Goal: Task Accomplishment & Management: Complete application form

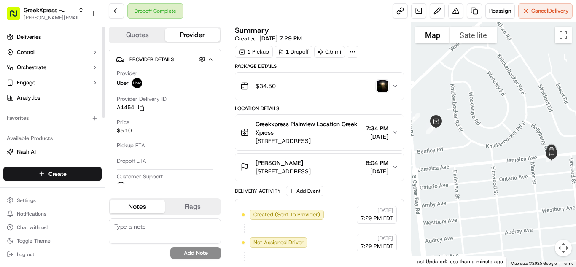
click at [93, 177] on html "GreekXpress - Plainview [EMAIL_ADDRESS][DOMAIN_NAME] Toggle Sidebar Deliveries …" at bounding box center [288, 133] width 576 height 267
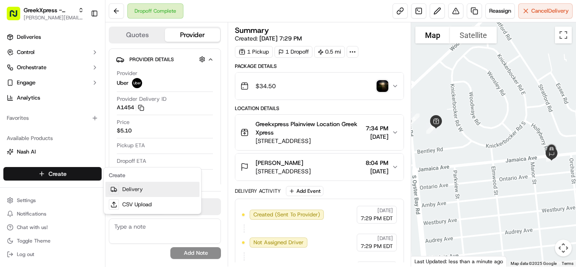
click at [146, 189] on link "Delivery" at bounding box center [152, 189] width 94 height 15
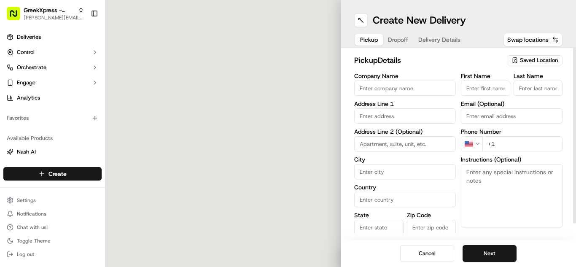
click at [529, 60] on span "Saved Location" at bounding box center [539, 61] width 38 height 8
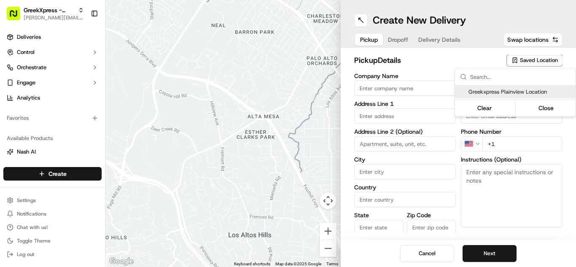
click at [521, 93] on span "Greekxpress Plainview Location" at bounding box center [520, 92] width 104 height 8
type input "Greekxpress Plainview Location"
type input "Plainview"
type input "US"
type input "NY"
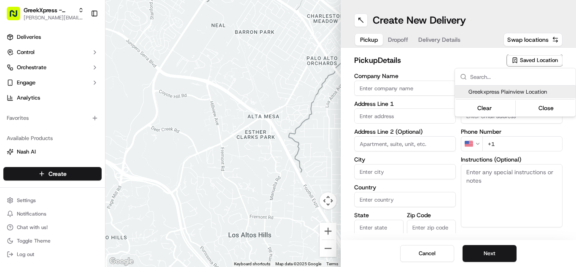
type input "11803"
type input "Greek"
type input "Xpress"
type input "[PHONE_NUMBER]"
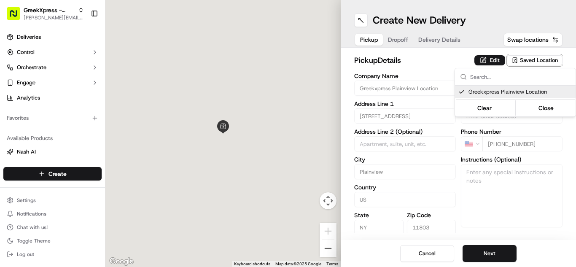
type input "[STREET_ADDRESS]"
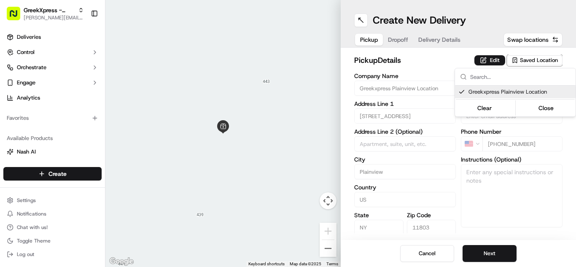
click at [497, 252] on html "GreekXpress - Plainview [EMAIL_ADDRESS][DOMAIN_NAME] Toggle Sidebar Deliveries …" at bounding box center [288, 133] width 576 height 267
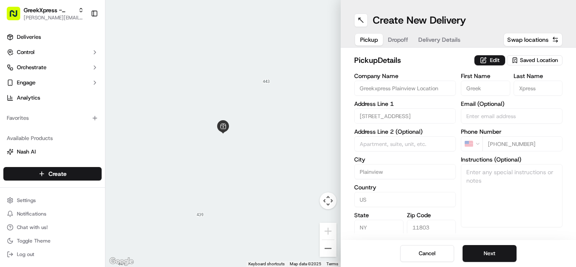
click at [497, 252] on button "Next" at bounding box center [490, 253] width 54 height 17
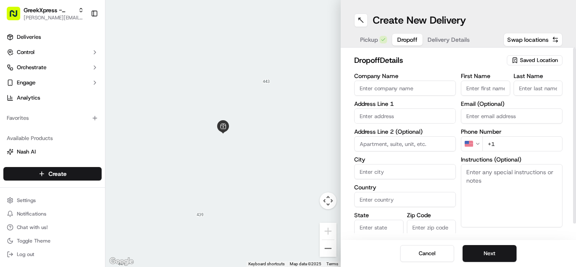
click at [484, 86] on input "First Name" at bounding box center [485, 88] width 49 height 15
type input "[PERSON_NAME]"
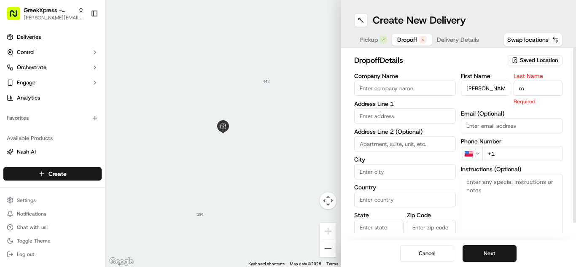
type input "m"
click at [372, 113] on input "text" at bounding box center [405, 115] width 102 height 15
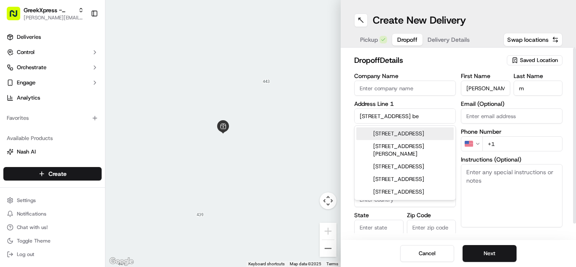
click at [405, 135] on div "[STREET_ADDRESS]" at bounding box center [404, 133] width 97 height 13
type input "[STREET_ADDRESS]"
type input "Bethpage"
type input "[GEOGRAPHIC_DATA]"
type input "NY"
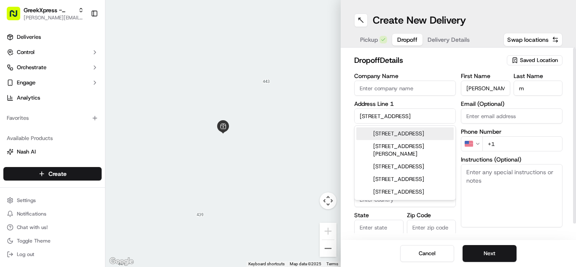
type input "11714"
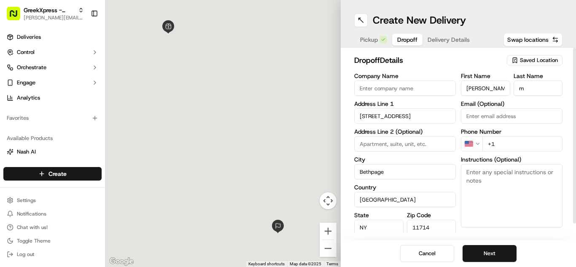
type input "[STREET_ADDRESS]"
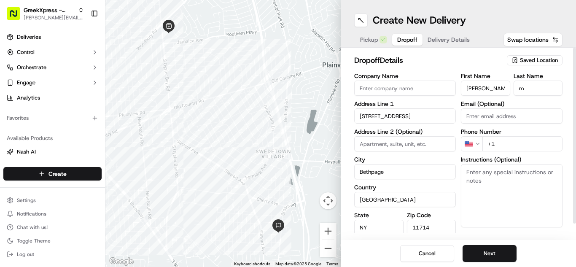
click at [523, 148] on input "+1" at bounding box center [522, 143] width 80 height 15
type input "[PHONE_NUMBER]"
click at [520, 182] on textarea "Instructions (Optional)" at bounding box center [512, 195] width 102 height 63
paste textarea ":"
drag, startPoint x: 481, startPoint y: 178, endPoint x: 442, endPoint y: 177, distance: 39.2
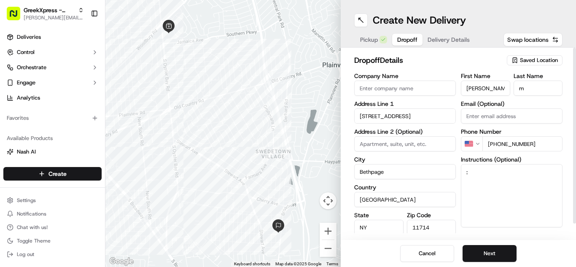
click at [448, 178] on div "Company Name Address Line 1 2 Sherwood Drive Address Line 2 (Optional) [GEOGRAP…" at bounding box center [458, 161] width 208 height 177
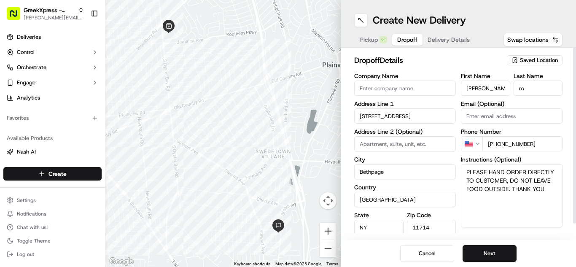
type textarea "PLEASE HAND ORDER DIRECTLY TO CUSTOMER, DO NOT LEAVE FOOD OUTSIDE. THANK YOU!"
drag, startPoint x: 549, startPoint y: 188, endPoint x: 459, endPoint y: 171, distance: 91.8
click at [459, 171] on div "Company Name Address Line [GEOGRAPHIC_DATA] Address Line 2 (Optional) [GEOGRAPH…" at bounding box center [458, 161] width 208 height 177
click at [474, 215] on textarea "PLEASE HAND ORDER DIRECTLY TO CUSTOMER, DO NOT LEAVE FOOD OUTSIDE. THANK YOU!" at bounding box center [512, 195] width 102 height 63
click at [494, 253] on button "Next" at bounding box center [490, 253] width 54 height 17
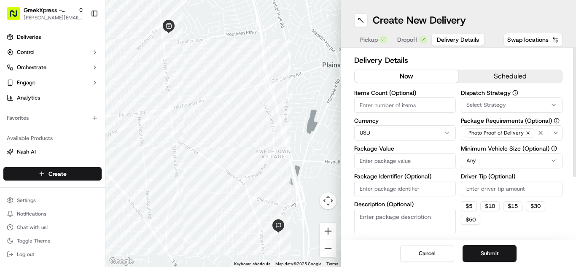
click at [390, 159] on input "Package Value" at bounding box center [405, 160] width 102 height 15
type input "79.90"
click at [496, 194] on input "Driver Tip (Optional)" at bounding box center [512, 188] width 102 height 15
type input "3.00"
click at [510, 253] on button "Submit" at bounding box center [490, 253] width 54 height 17
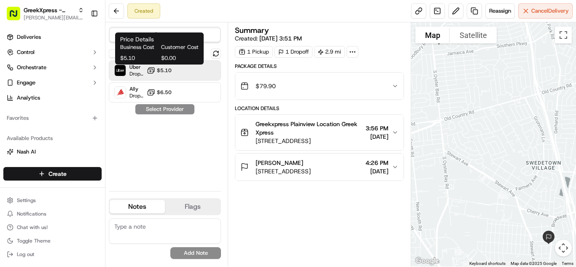
click at [163, 72] on span "$5.10" at bounding box center [164, 70] width 15 height 7
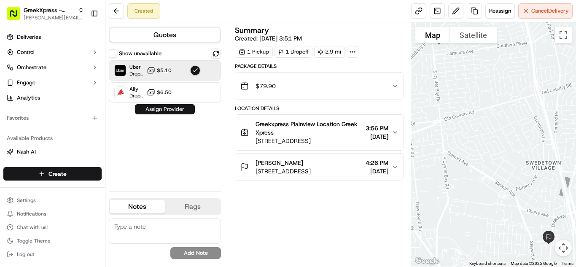
click at [178, 107] on button "Assign Provider" at bounding box center [165, 109] width 60 height 10
